Goal: Task Accomplishment & Management: Complete application form

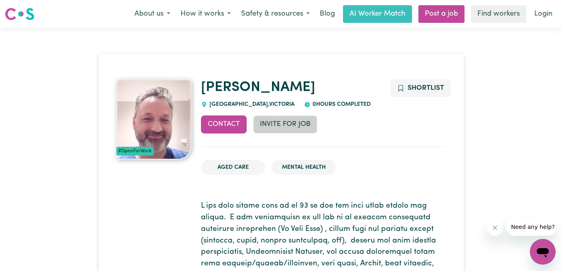
click at [295, 125] on button "Invite for Job" at bounding box center [285, 124] width 64 height 18
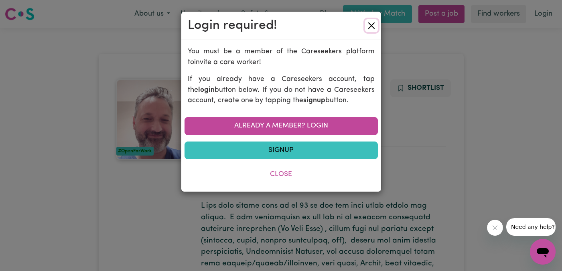
click at [373, 27] on button "Close" at bounding box center [371, 25] width 13 height 13
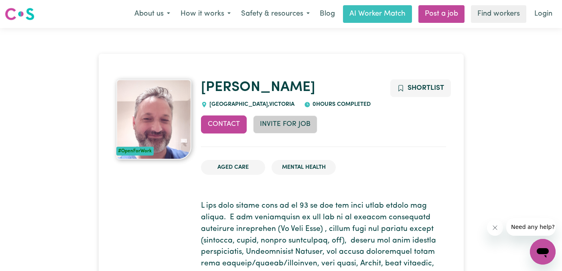
click at [281, 128] on button "Invite for Job" at bounding box center [285, 124] width 64 height 18
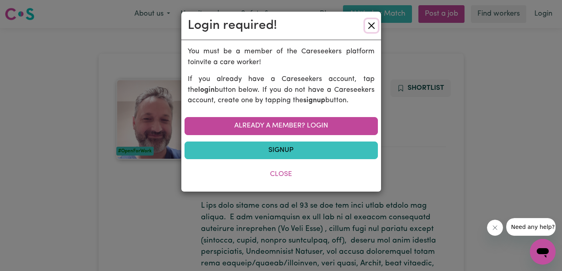
click at [372, 22] on button "Close" at bounding box center [371, 25] width 13 height 13
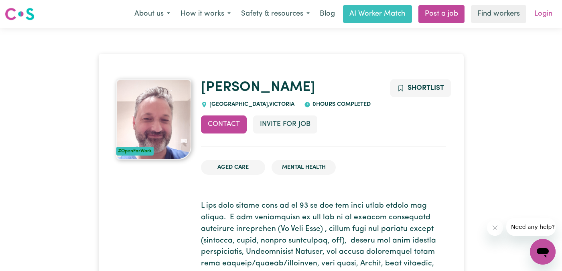
click at [541, 14] on link "Login" at bounding box center [543, 14] width 28 height 18
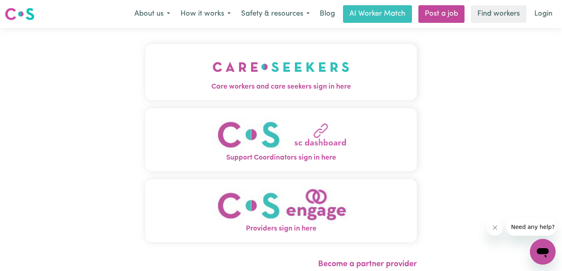
click at [274, 153] on span "Support Coordinators sign in here" at bounding box center [280, 158] width 271 height 10
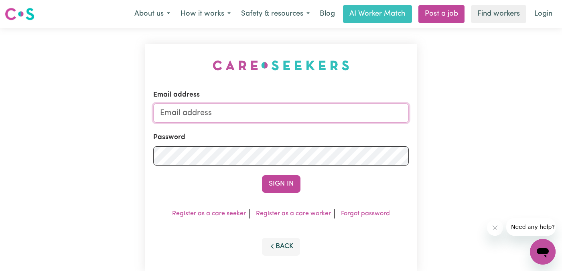
click at [241, 116] on input "Email address" at bounding box center [280, 112] width 255 height 19
type input "[EMAIL_ADDRESS][DOMAIN_NAME]"
